Goal: Task Accomplishment & Management: Manage account settings

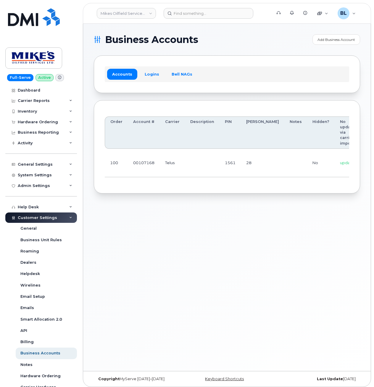
scroll to position [0, 79]
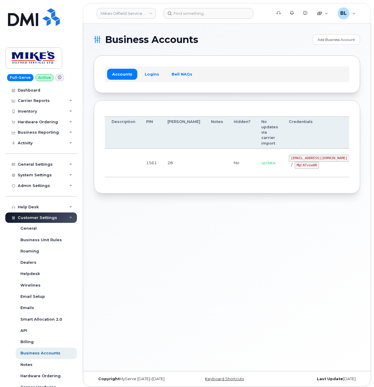
drag, startPoint x: 293, startPoint y: 163, endPoint x: 406, endPoint y: 166, distance: 112.8
drag, startPoint x: 259, startPoint y: 159, endPoint x: 312, endPoint y: 159, distance: 53.0
click at [312, 159] on td "mikes.oilfield@outlook.com / M@!ATvsw0R" at bounding box center [319, 163] width 71 height 28
copy code "mikes.oilfield@outlook.com"
click at [95, 198] on div "Business Accounts Add Business Account Accounts Logins Bell NAGs Order Account …" at bounding box center [227, 197] width 288 height 347
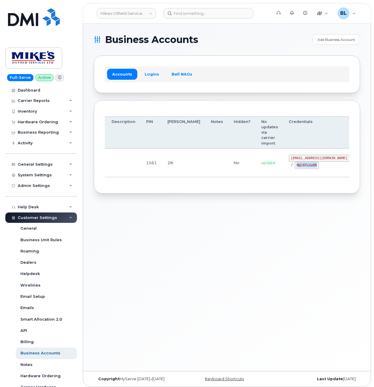
drag, startPoint x: 264, startPoint y: 164, endPoint x: 291, endPoint y: 168, distance: 26.9
click at [291, 169] on td "mikes.oilfield@outlook.com / M@!ATvsw0R" at bounding box center [319, 163] width 71 height 28
copy code "M@!ATvsw0R"
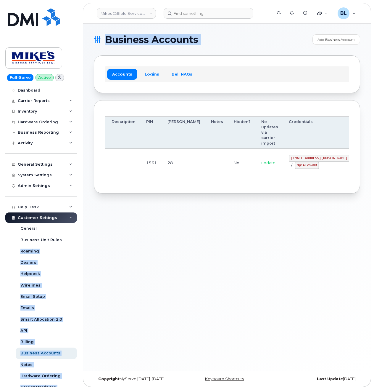
click at [80, 242] on body "Mikes Oilfield Services Ltd Support Alerts Knowledge Base Quicklinks Suspend / …" at bounding box center [187, 195] width 374 height 390
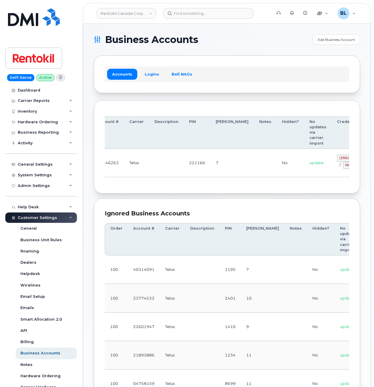
drag, startPoint x: 211, startPoint y: 160, endPoint x: 350, endPoint y: 158, distance: 139.5
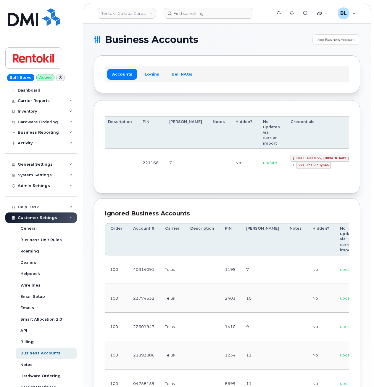
click at [109, 182] on div "Order Account # Carrier Description PIN Bill Day Notes Hidden? No updates via c…" at bounding box center [227, 147] width 245 height 72
drag, startPoint x: 262, startPoint y: 157, endPoint x: 310, endPoint y: 157, distance: 48.0
click at [310, 157] on code "malorie.bell@rentokil.com" at bounding box center [321, 158] width 61 height 7
copy code "malorie.bell@rentokil.com"
click at [95, 175] on div "Order Account # Carrier Description PIN Bill Day Notes Hidden? No updates via c…" at bounding box center [227, 147] width 266 height 94
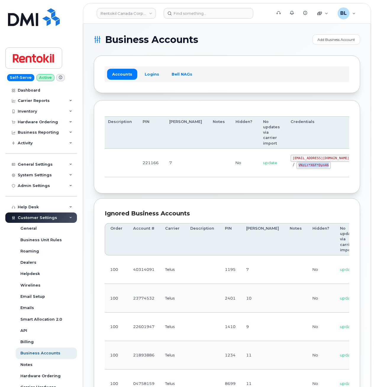
drag, startPoint x: 268, startPoint y: 165, endPoint x: 298, endPoint y: 168, distance: 30.0
click at [298, 168] on code "VNzLr*X6F*Dyn46" at bounding box center [314, 165] width 34 height 7
copy code "VNzLr*X6F*Dyn46"
click at [121, 138] on th "Description" at bounding box center [120, 132] width 35 height 32
drag, startPoint x: 181, startPoint y: 164, endPoint x: 290, endPoint y: 167, distance: 108.4
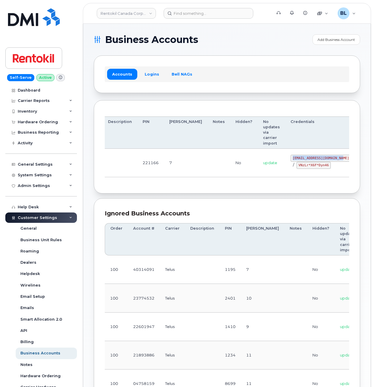
drag, startPoint x: 261, startPoint y: 157, endPoint x: 309, endPoint y: 160, distance: 48.3
click at [309, 160] on code "malorie.bell@rentokil.com" at bounding box center [321, 158] width 61 height 7
copy code "malorie.bell@rentokil.com"
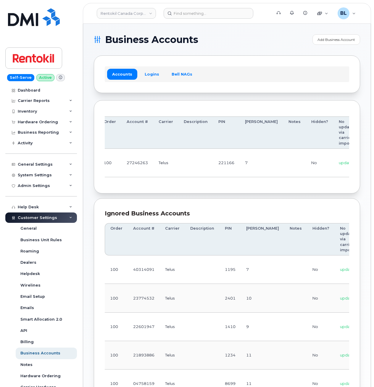
scroll to position [0, 0]
click at [282, 171] on tr "100 27246263 Telus 221166 7 No update malorie.bell@rentokil.com / VNzLr*X6F*Dyn…" at bounding box center [289, 163] width 369 height 28
click at [290, 173] on td at bounding box center [301, 163] width 23 height 28
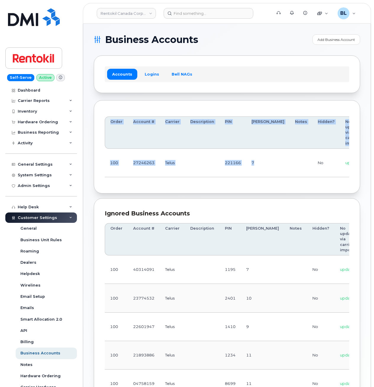
drag, startPoint x: 277, startPoint y: 177, endPoint x: 346, endPoint y: 182, distance: 68.9
click at [346, 182] on div "Order Account # Carrier Description PIN Bill Day Notes Hidden? No updates via c…" at bounding box center [227, 147] width 245 height 72
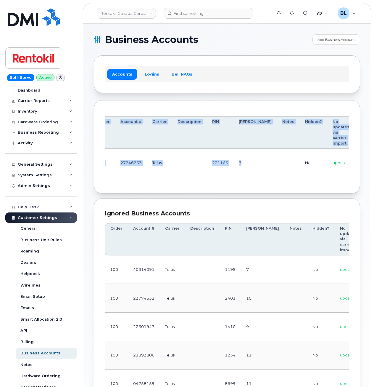
drag, startPoint x: 346, startPoint y: 182, endPoint x: 304, endPoint y: 172, distance: 42.8
click at [327, 172] on td "update" at bounding box center [341, 163] width 28 height 28
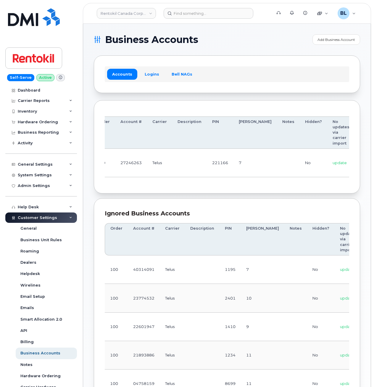
scroll to position [0, 82]
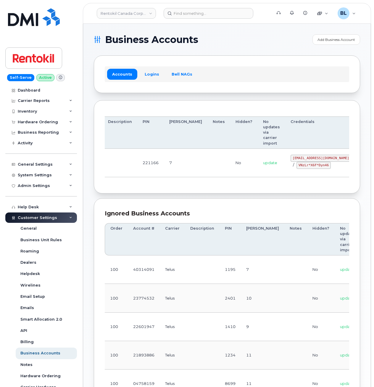
drag, startPoint x: 308, startPoint y: 171, endPoint x: 399, endPoint y: 171, distance: 91.2
drag, startPoint x: 268, startPoint y: 166, endPoint x: 303, endPoint y: 168, distance: 35.0
click at [303, 168] on div "malorie.bell@rentokil.com / VNzLr*X6F*Dyn46" at bounding box center [321, 162] width 61 height 14
copy code "VNzLr*X6F*Dyn46"
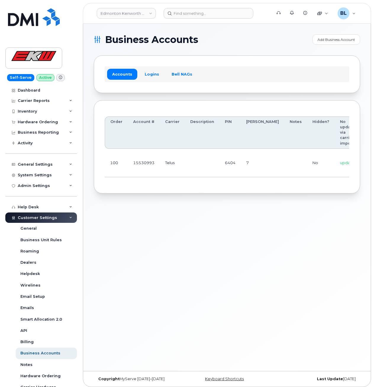
scroll to position [0, 49]
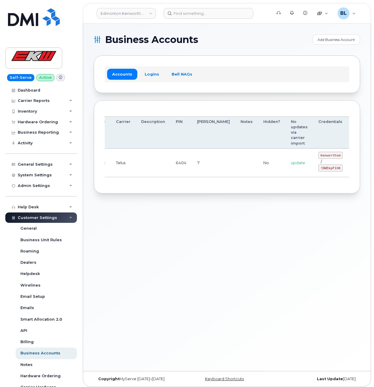
drag, startPoint x: 151, startPoint y: 162, endPoint x: 314, endPoint y: 174, distance: 163.9
drag, startPoint x: 290, startPoint y: 154, endPoint x: 308, endPoint y: 155, distance: 17.8
click at [319, 155] on code "kenworthsm" at bounding box center [331, 155] width 24 height 7
copy code "kenworthsm"
drag, startPoint x: 289, startPoint y: 168, endPoint x: 309, endPoint y: 168, distance: 20.1
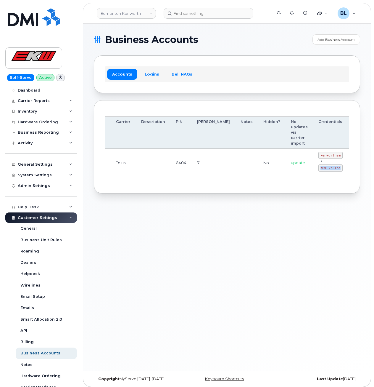
click at [319, 168] on code "!DWEkpF1hK" at bounding box center [331, 167] width 24 height 7
copy code "!DWEkpF1hK"
click at [220, 242] on div "Business Accounts Add Business Account Accounts Logins Bell NAGs Order Account …" at bounding box center [227, 197] width 288 height 347
click at [114, 176] on td "Telus" at bounding box center [123, 163] width 25 height 28
click at [119, 244] on div "Business Accounts Add Business Account Accounts Logins Bell NAGs Order Account …" at bounding box center [227, 197] width 288 height 347
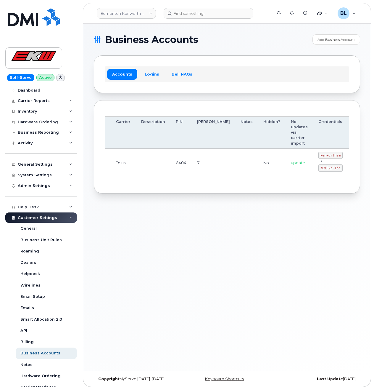
click at [235, 247] on div "Business Accounts Add Business Account Accounts Logins Bell NAGs Order Account …" at bounding box center [227, 197] width 288 height 347
click at [261, 95] on section "Business Accounts Add Business Account Accounts Logins Bell NAGs Order Account …" at bounding box center [227, 113] width 266 height 159
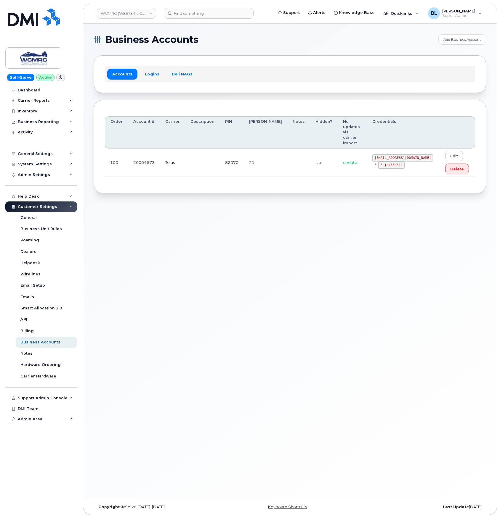
drag, startPoint x: 270, startPoint y: 152, endPoint x: 436, endPoint y: 146, distance: 166.5
drag, startPoint x: 374, startPoint y: 140, endPoint x: 398, endPoint y: 143, distance: 24.8
click at [398, 155] on code "[EMAIL_ADDRESS][DOMAIN_NAME]" at bounding box center [402, 158] width 61 height 7
copy code "[EMAIL_ADDRESS][DOMAIN_NAME]"
drag, startPoint x: 377, startPoint y: 150, endPoint x: 396, endPoint y: 154, distance: 19.7
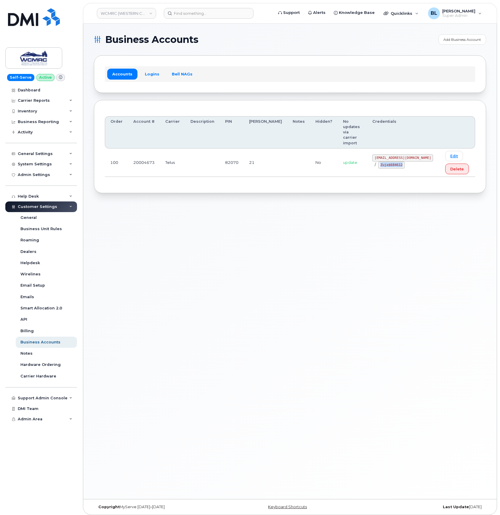
click at [396, 154] on td "[EMAIL_ADDRESS][DOMAIN_NAME] / Zuja$684612" at bounding box center [403, 163] width 73 height 28
copy code "Zuja$684612"
click at [146, 270] on div "Business Accounts Add Business Account Accounts Logins Bell NAGs Order Account …" at bounding box center [289, 262] width 413 height 476
click at [221, 374] on div "Business Accounts Add Business Account Accounts Logins Bell NAGs Order Account …" at bounding box center [289, 262] width 413 height 476
drag, startPoint x: 154, startPoint y: 252, endPoint x: 175, endPoint y: 253, distance: 21.1
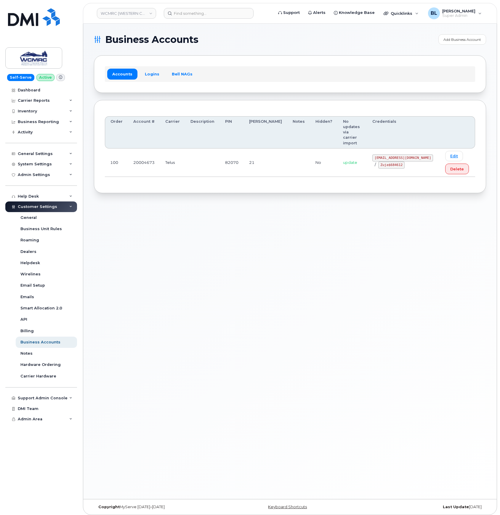
click at [155, 252] on div "Business Accounts Add Business Account Accounts Logins Bell NAGs Order Account …" at bounding box center [289, 262] width 413 height 476
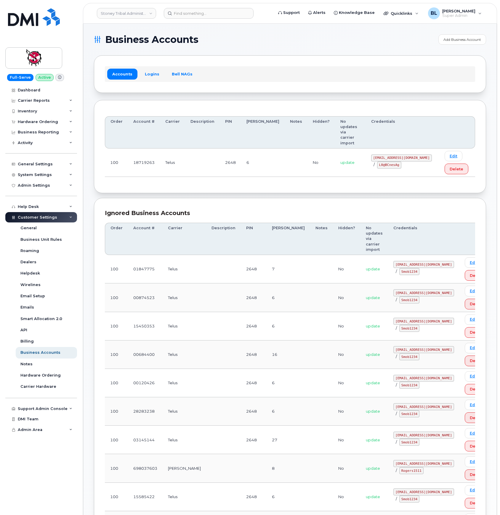
click at [103, 144] on div "Order Account # Carrier Description PIN Bill Day Notes Hidden? No updates via c…" at bounding box center [290, 147] width 392 height 94
drag, startPoint x: 375, startPoint y: 143, endPoint x: 402, endPoint y: 146, distance: 27.4
click at [402, 155] on div "18719263@sm.com / L0@BCnesAg" at bounding box center [402, 162] width 63 height 14
copy code "18719263@sm.com"
click at [112, 153] on td "100" at bounding box center [116, 163] width 23 height 28
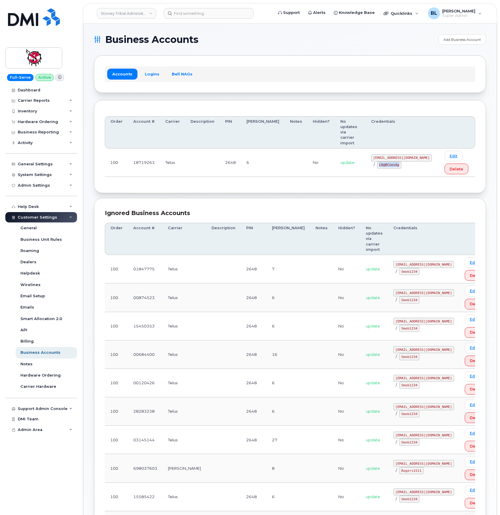
drag, startPoint x: 372, startPoint y: 153, endPoint x: 393, endPoint y: 154, distance: 20.5
click at [393, 154] on td "18719263@sm.com / L0@BCnesAg" at bounding box center [402, 163] width 73 height 28
copy code "L0@BCnesAg"
click at [162, 133] on th "Carrier" at bounding box center [172, 132] width 25 height 32
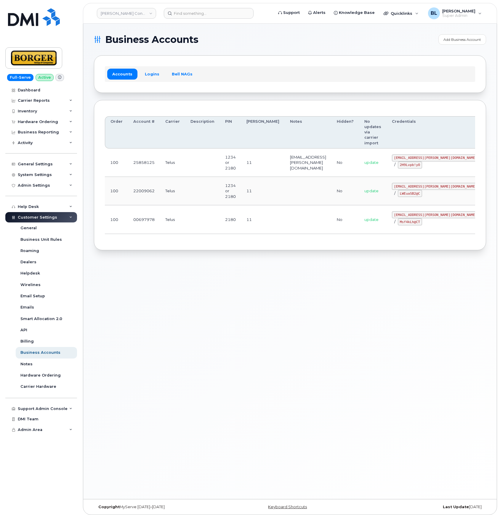
drag, startPoint x: 175, startPoint y: 188, endPoint x: 282, endPoint y: 180, distance: 108.1
click at [392, 183] on code "[EMAIL_ADDRESS][PERSON_NAME][DOMAIN_NAME]" at bounding box center [435, 186] width 87 height 7
drag, startPoint x: 378, startPoint y: 183, endPoint x: 430, endPoint y: 185, distance: 52.1
click at [430, 185] on div "[EMAIL_ADDRESS][PERSON_NAME][DOMAIN_NAME] / LWEuaSB2@C" at bounding box center [435, 190] width 87 height 14
copy code "[EMAIL_ADDRESS][PERSON_NAME][DOMAIN_NAME]"
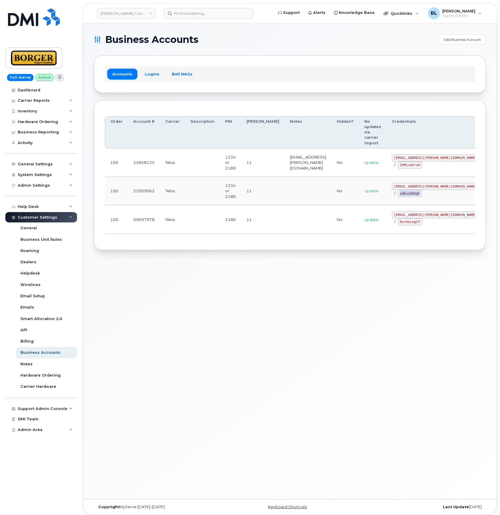
drag, startPoint x: 385, startPoint y: 189, endPoint x: 406, endPoint y: 192, distance: 21.6
click at [406, 192] on div "[EMAIL_ADDRESS][PERSON_NAME][DOMAIN_NAME] / LWEuaSB2@C" at bounding box center [435, 190] width 87 height 14
copy code "LWEuaSB2@C"
drag, startPoint x: 108, startPoint y: 282, endPoint x: 192, endPoint y: 91, distance: 208.8
click at [109, 282] on div "Business Accounts Add Business Account Accounts Logins Bell NAGs Order Account …" at bounding box center [289, 262] width 413 height 476
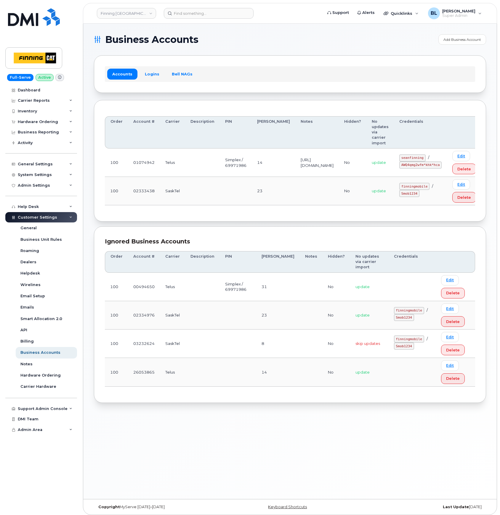
scroll to position [1, 0]
drag, startPoint x: 257, startPoint y: 180, endPoint x: 375, endPoint y: 183, distance: 118.2
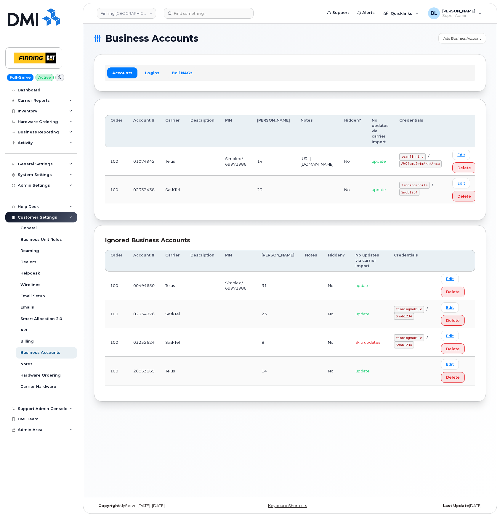
click at [416, 155] on code "seanfinning" at bounding box center [412, 156] width 26 height 7
drag, startPoint x: 412, startPoint y: 157, endPoint x: 436, endPoint y: 159, distance: 23.8
click at [425, 159] on code "seanfinning" at bounding box center [412, 156] width 26 height 7
copy code "seanfinning"
drag, startPoint x: 386, startPoint y: 173, endPoint x: 396, endPoint y: 173, distance: 10.1
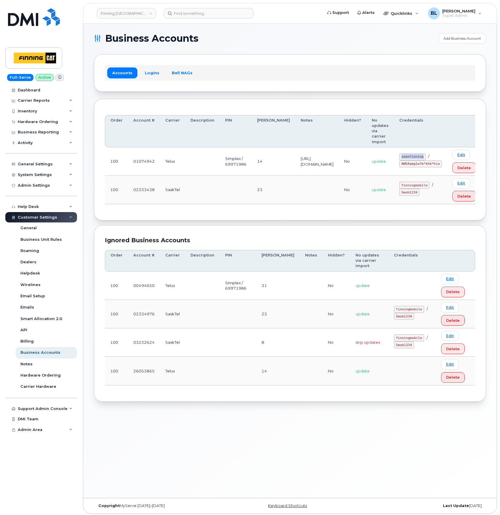
click at [390, 173] on td "update" at bounding box center [380, 161] width 28 height 28
drag, startPoint x: 396, startPoint y: 173, endPoint x: 429, endPoint y: 176, distance: 33.0
click at [429, 176] on td "seanfinning / AWQ4qmg2wfm*khk*hca" at bounding box center [420, 161] width 53 height 28
drag, startPoint x: 412, startPoint y: 168, endPoint x: 448, endPoint y: 167, distance: 36.1
click at [441, 167] on code "AWQ4qmg2wfm*khk*hca" at bounding box center [420, 163] width 42 height 7
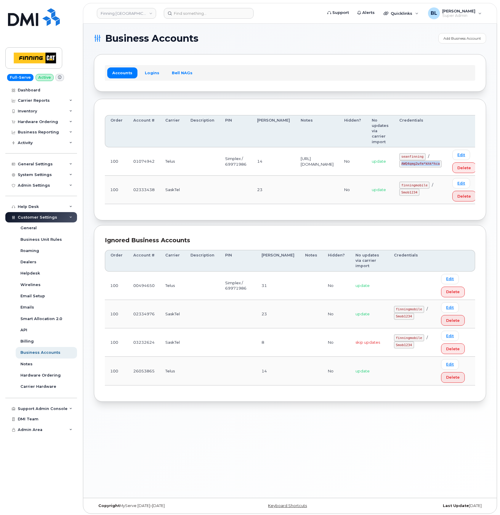
copy code "AWQ4qmg2wfm*khk*hca"
click at [137, 204] on td "02333438" at bounding box center [144, 190] width 32 height 28
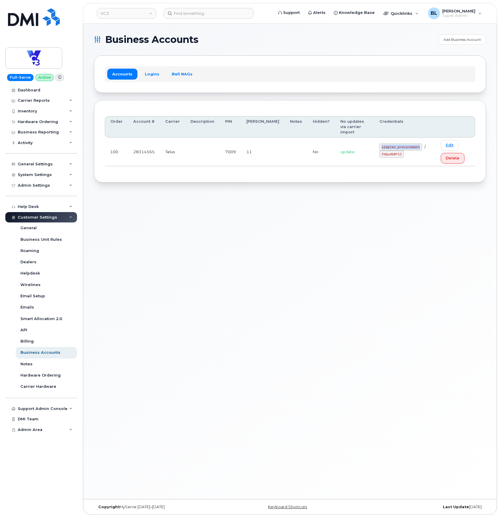
drag, startPoint x: 366, startPoint y: 142, endPoint x: 404, endPoint y: 142, distance: 37.6
click at [404, 142] on td "simplex_procurement / SV@udbNf12" at bounding box center [404, 152] width 61 height 28
copy code "simplex_procurement"
click at [133, 248] on div "Business Accounts Add Business Account Accounts Logins Bell NAGs Order Account …" at bounding box center [289, 262] width 413 height 476
drag, startPoint x: 369, startPoint y: 150, endPoint x: 386, endPoint y: 154, distance: 17.7
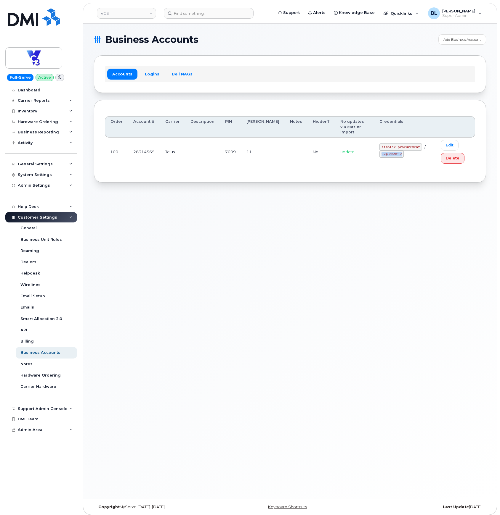
click at [386, 154] on td "simplex_procurement / SV@udbNf12" at bounding box center [404, 152] width 61 height 28
copy code "SV@udbNf12"
click at [112, 275] on div "Business Accounts Add Business Account Accounts Logins Bell NAGs Order Account …" at bounding box center [289, 262] width 413 height 476
